Goal: Check status

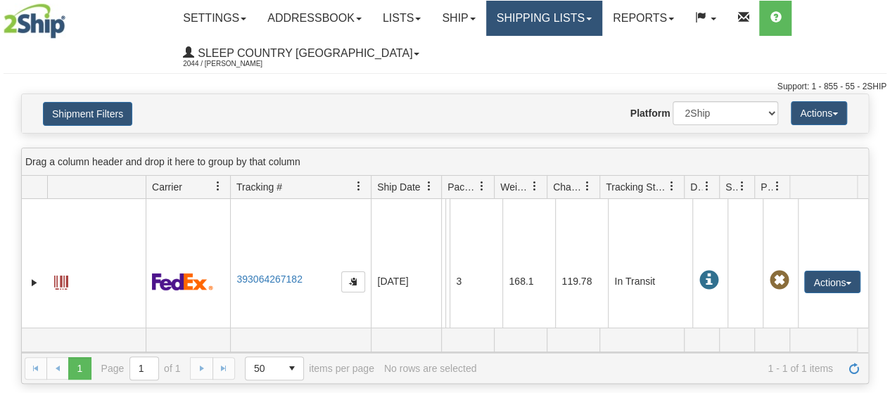
click at [602, 16] on link "Shipping lists" at bounding box center [544, 18] width 116 height 35
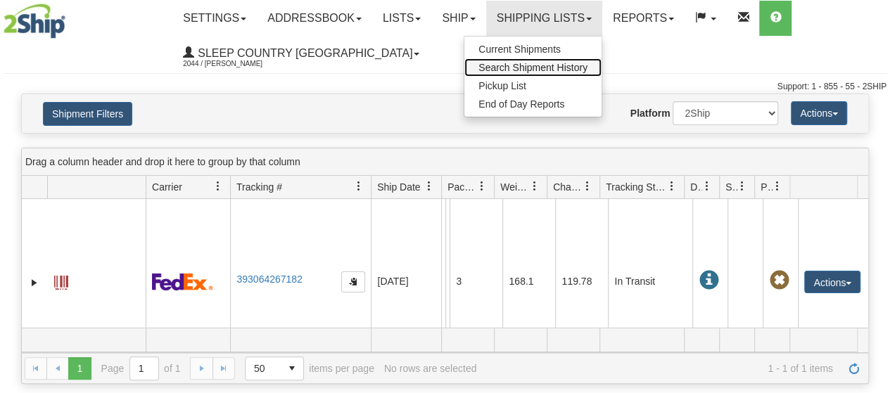
click at [525, 67] on span "Search Shipment History" at bounding box center [533, 67] width 109 height 11
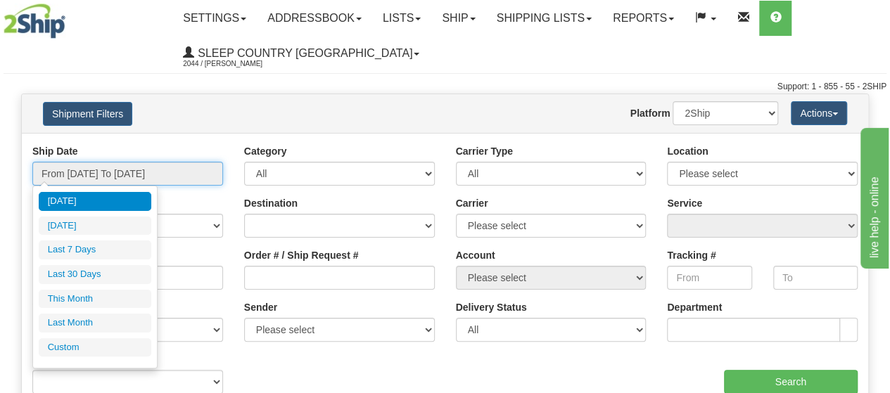
drag, startPoint x: 204, startPoint y: 164, endPoint x: 173, endPoint y: 192, distance: 41.9
click at [204, 164] on input "From 09/11/2025 To 09/12/2025" at bounding box center [127, 174] width 191 height 24
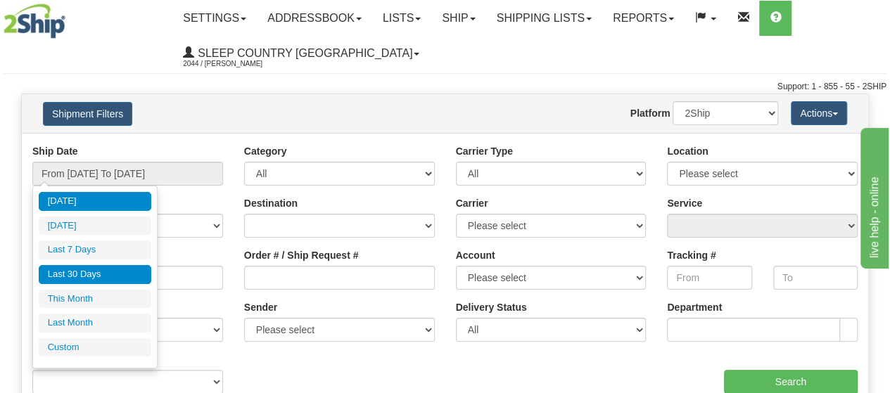
click at [99, 265] on li "Last 30 Days" at bounding box center [95, 274] width 113 height 19
type input "From 08/14/2025 To 09/12/2025"
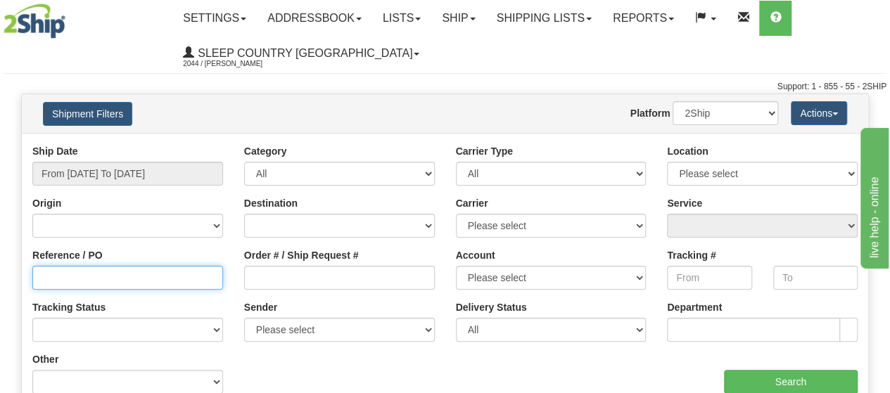
click at [99, 279] on input "Reference / PO" at bounding box center [127, 278] width 191 height 24
type input "30107999"
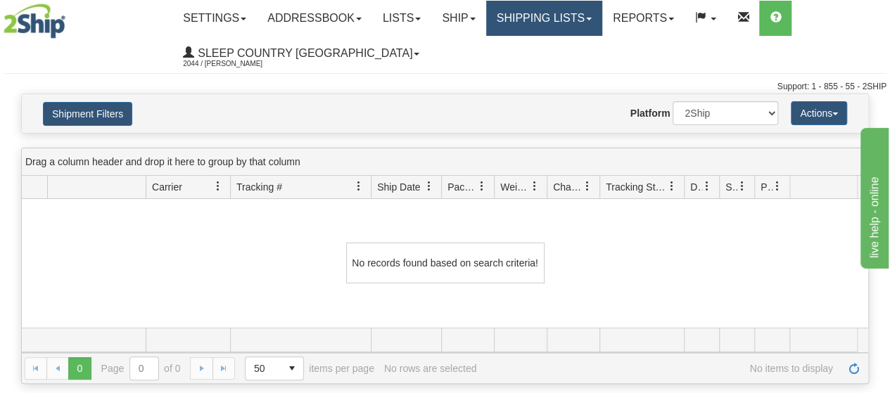
click at [598, 18] on link "Shipping lists" at bounding box center [544, 18] width 116 height 35
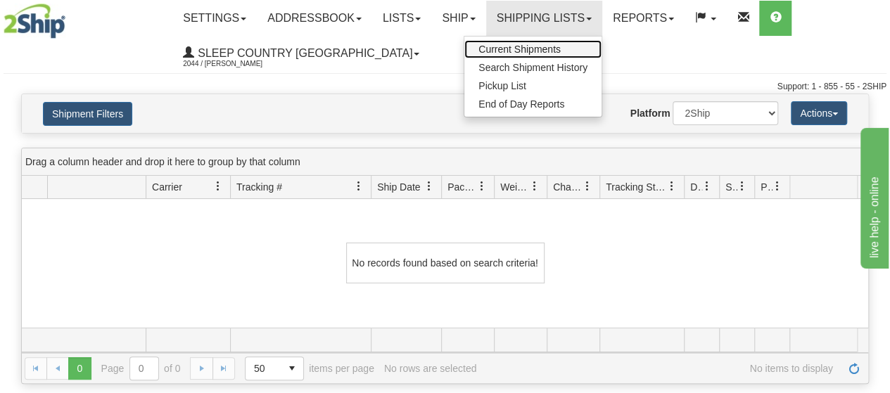
click at [532, 49] on span "Current Shipments" at bounding box center [520, 49] width 82 height 11
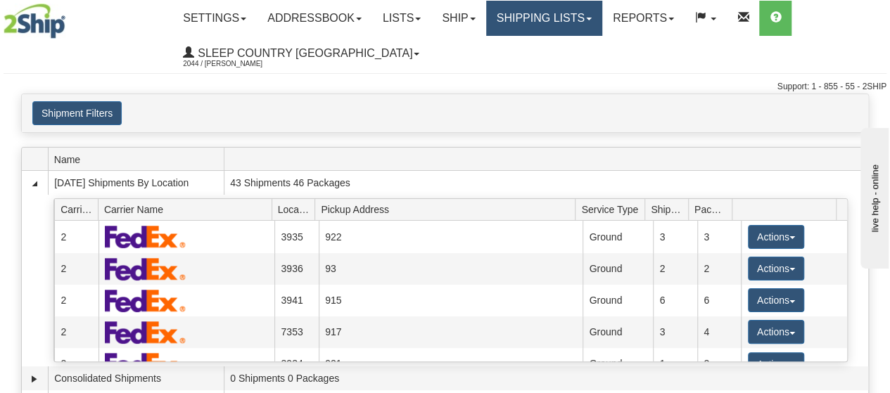
click at [602, 14] on link "Shipping lists" at bounding box center [544, 18] width 116 height 35
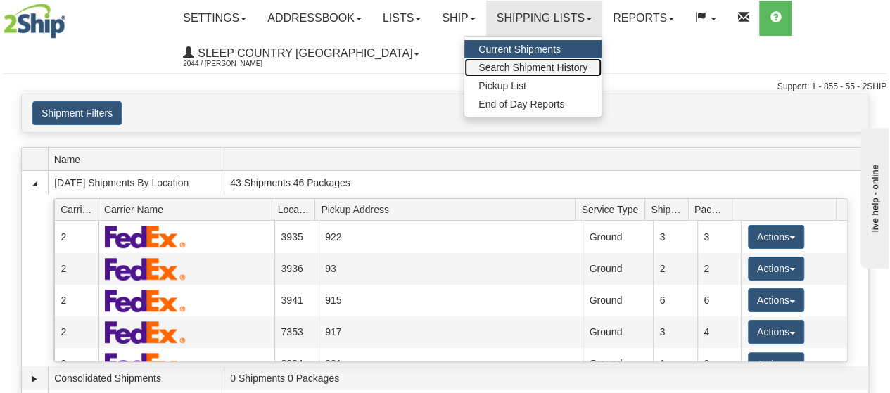
click at [554, 69] on span "Search Shipment History" at bounding box center [533, 67] width 109 height 11
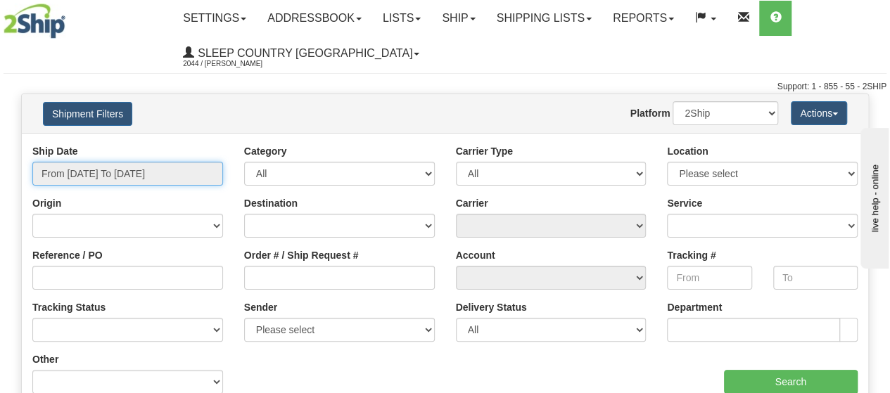
click at [191, 178] on input "From 09/11/2025 To 09/12/2025" at bounding box center [127, 174] width 191 height 24
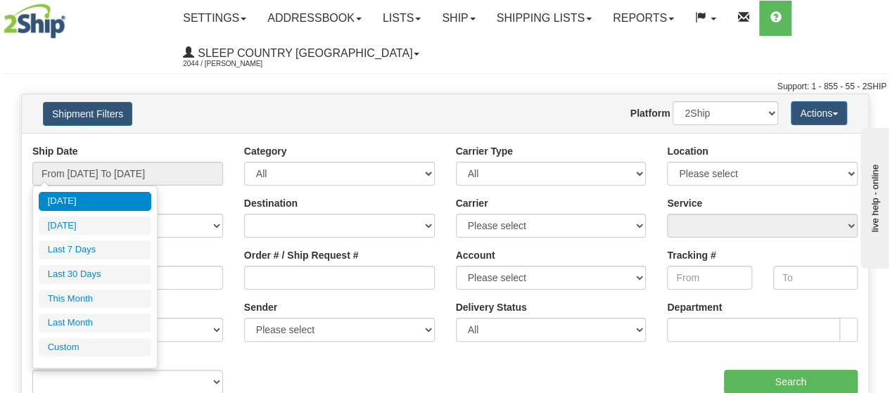
click at [89, 277] on li "Last 30 Days" at bounding box center [95, 274] width 113 height 19
type input "From 08/14/2025 To 09/12/2025"
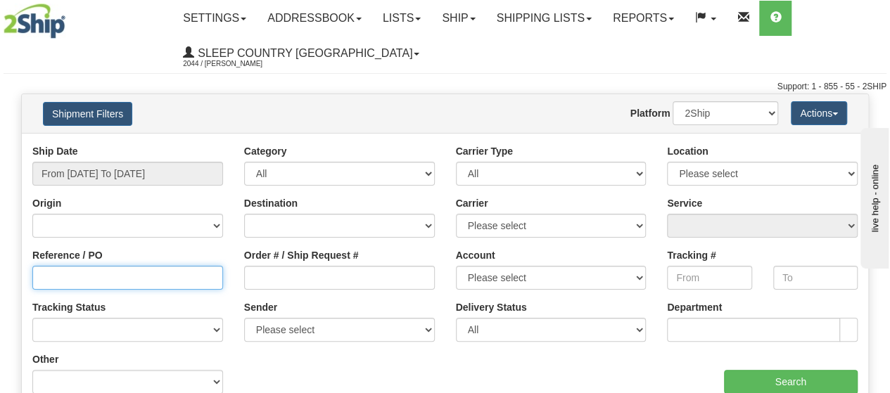
click at [56, 277] on input "Reference / PO" at bounding box center [127, 278] width 191 height 24
type input "3010799"
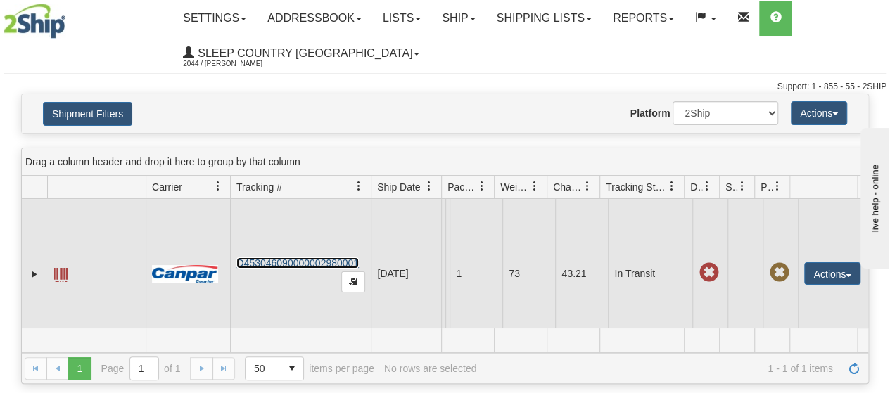
click at [289, 269] on link "D453046090000002980001" at bounding box center [297, 263] width 122 height 11
